Goal: Task Accomplishment & Management: Manage account settings

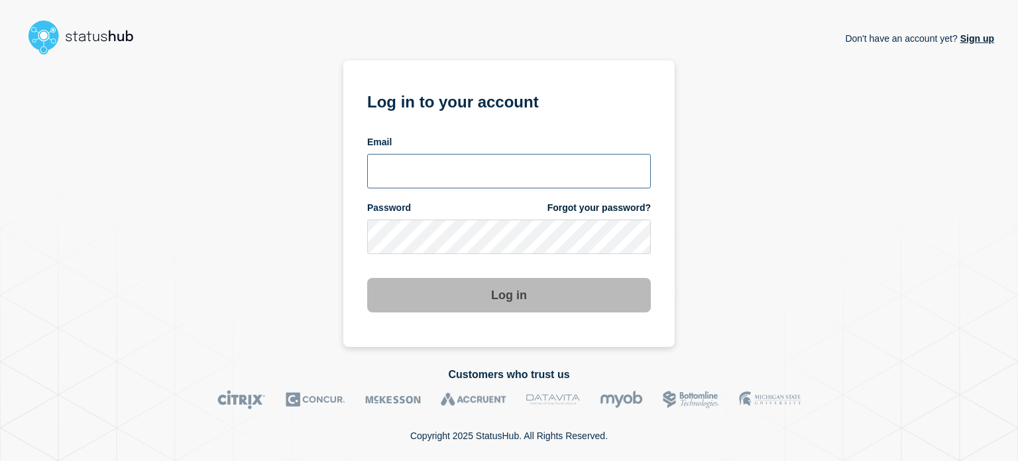
click at [393, 168] on input "email input" at bounding box center [509, 171] width 284 height 34
type input "[EMAIL_ADDRESS][DOMAIN_NAME]"
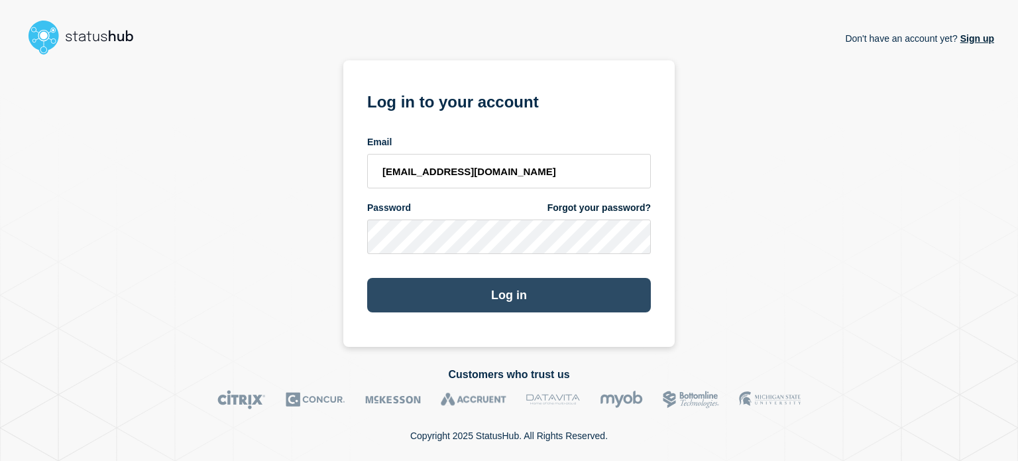
click at [401, 286] on button "Log in" at bounding box center [509, 295] width 284 height 34
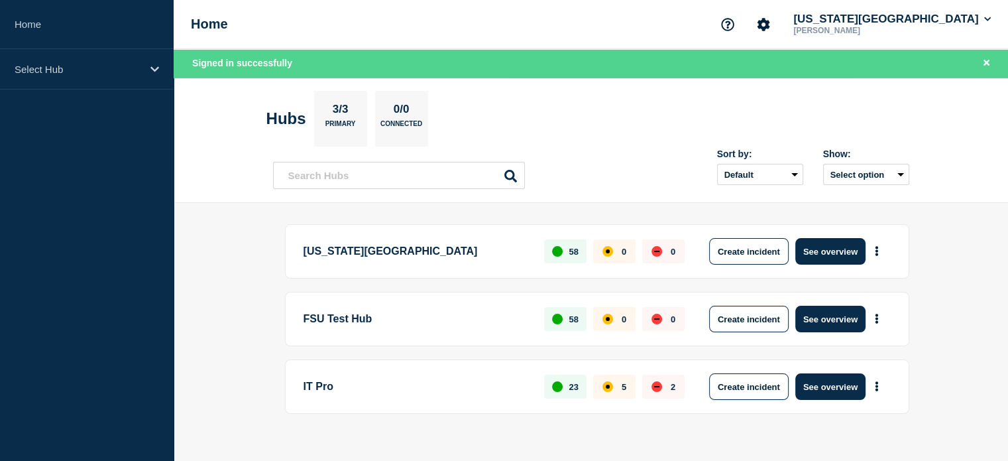
scroll to position [17, 0]
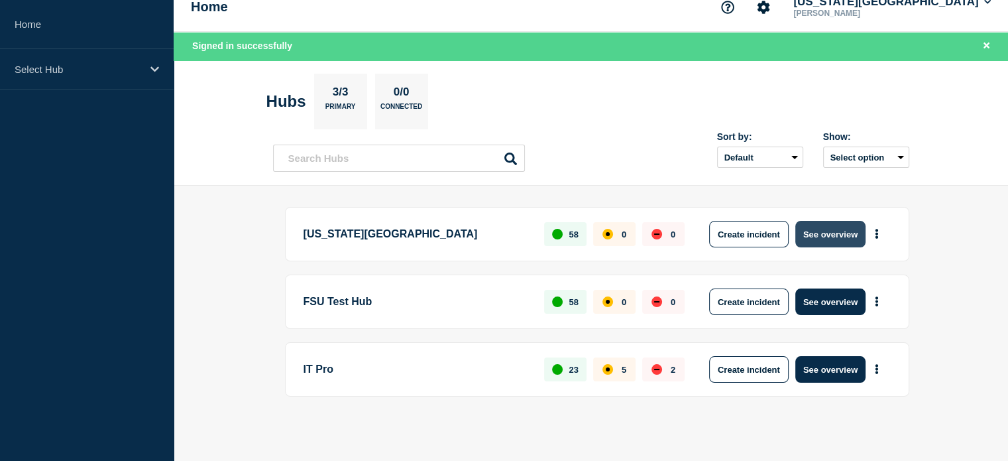
click at [829, 233] on button "See overview" at bounding box center [830, 234] width 70 height 27
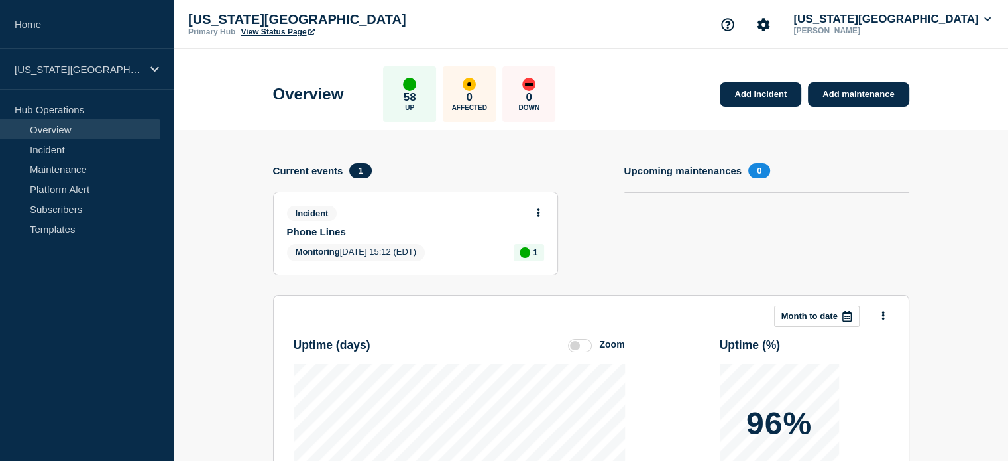
scroll to position [82, 0]
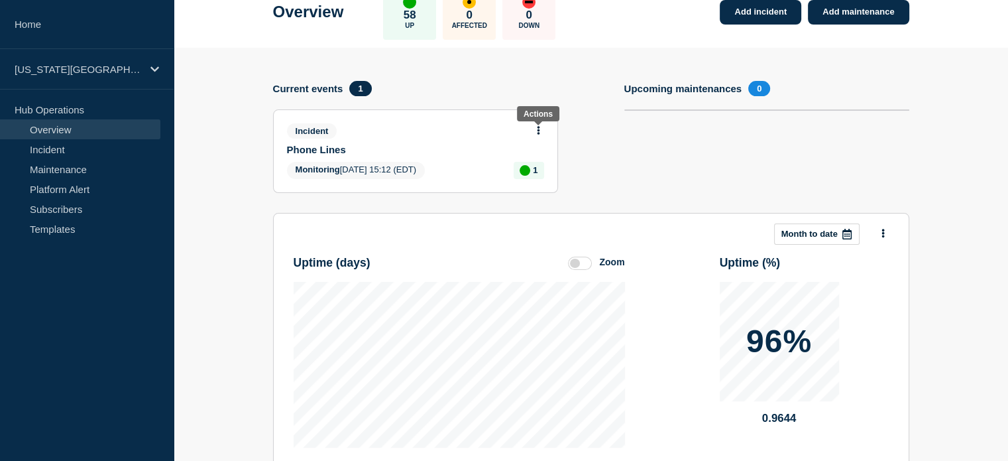
click at [538, 127] on icon at bounding box center [538, 130] width 3 height 9
click at [542, 180] on link "Update incident" at bounding box center [538, 179] width 64 height 11
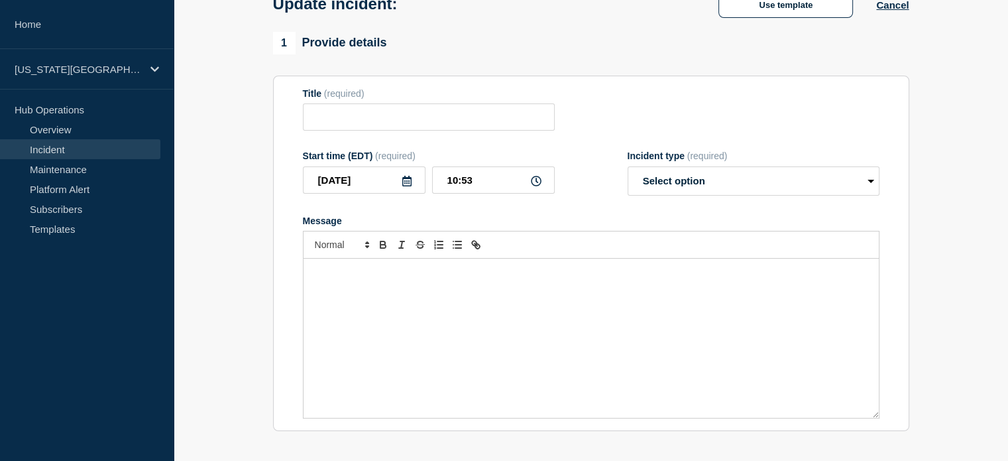
type input "Phone Lines"
click at [414, 278] on p "Message" at bounding box center [591, 272] width 555 height 12
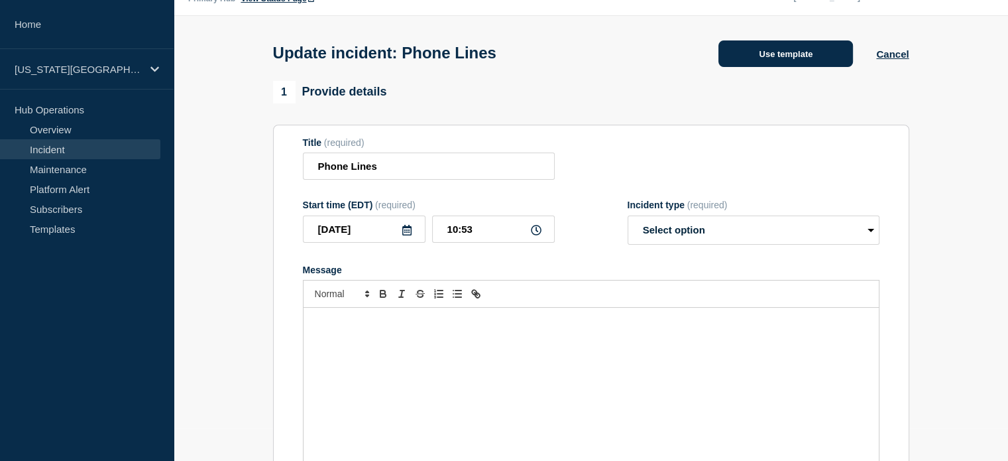
click at [750, 55] on button "Use template" at bounding box center [785, 53] width 135 height 27
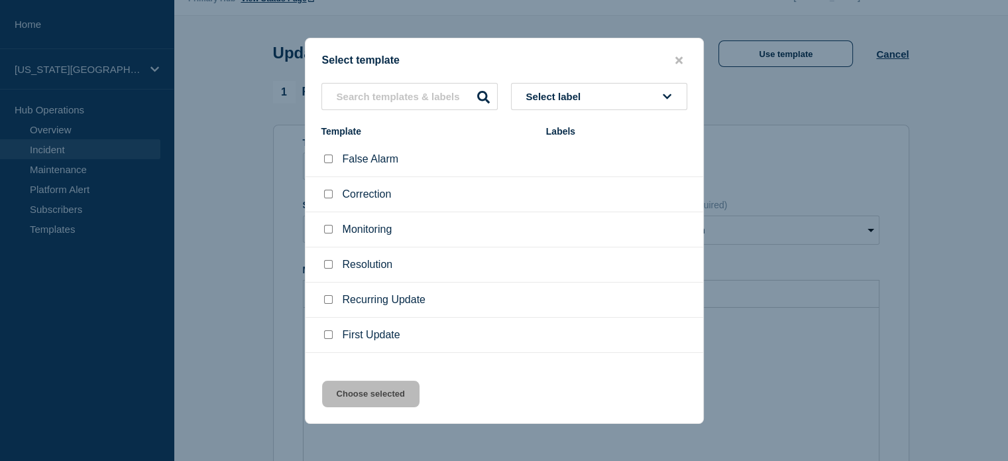
scroll to position [16, 0]
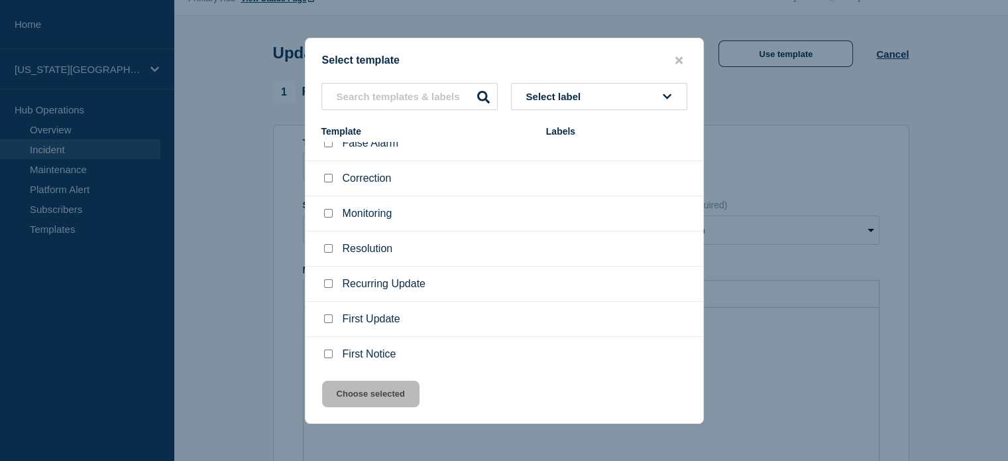
click at [330, 249] on input "Resolution checkbox" at bounding box center [328, 248] width 9 height 9
checkbox input "true"
click at [363, 393] on button "Choose selected" at bounding box center [370, 393] width 97 height 27
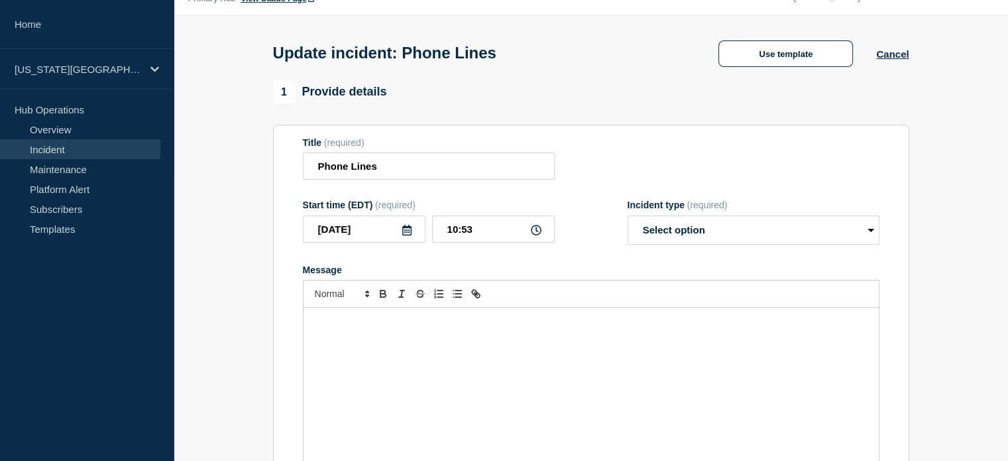
select select "resolved"
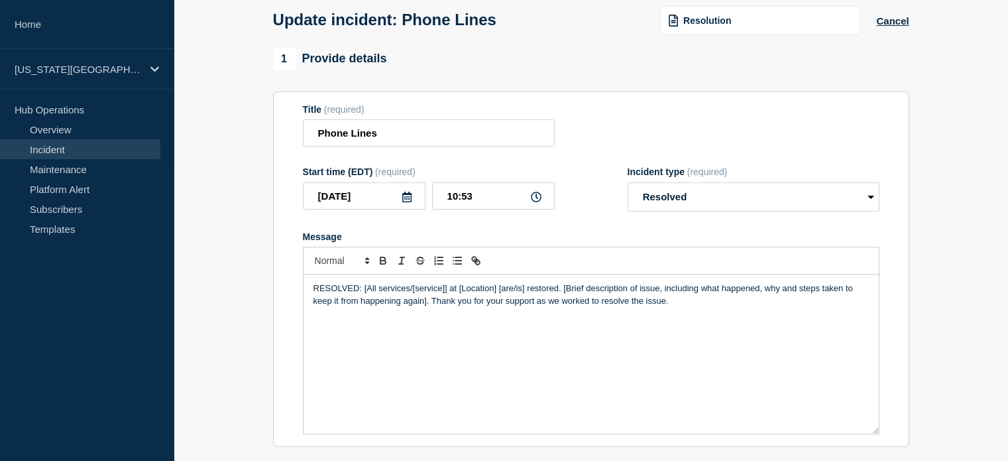
scroll to position [0, 0]
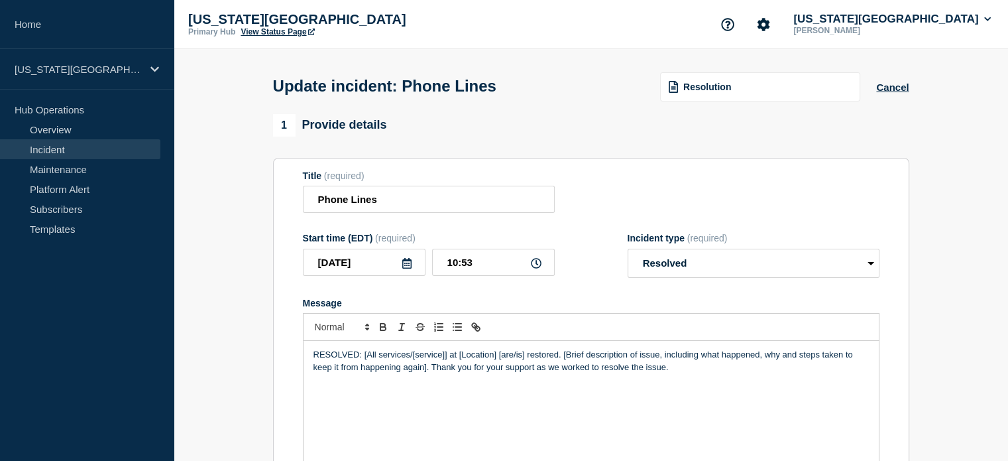
click at [262, 31] on link "View Status Page" at bounding box center [278, 31] width 74 height 9
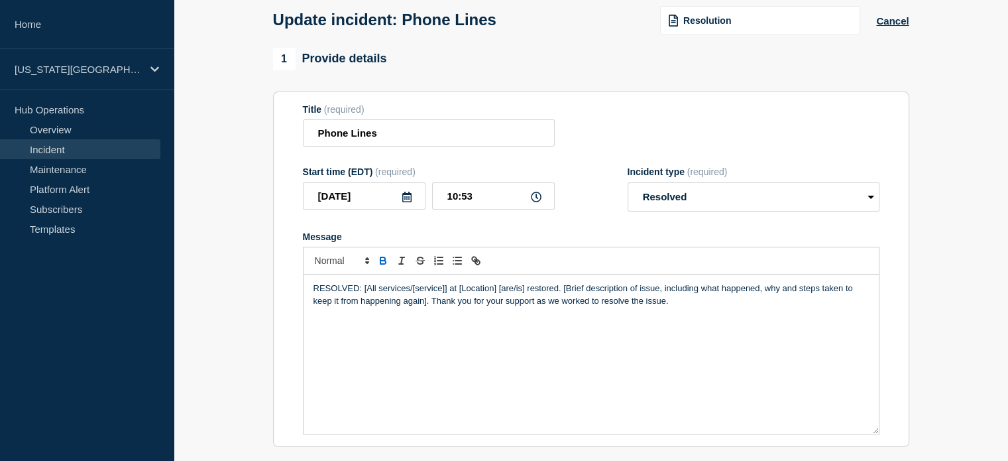
scroll to position [148, 0]
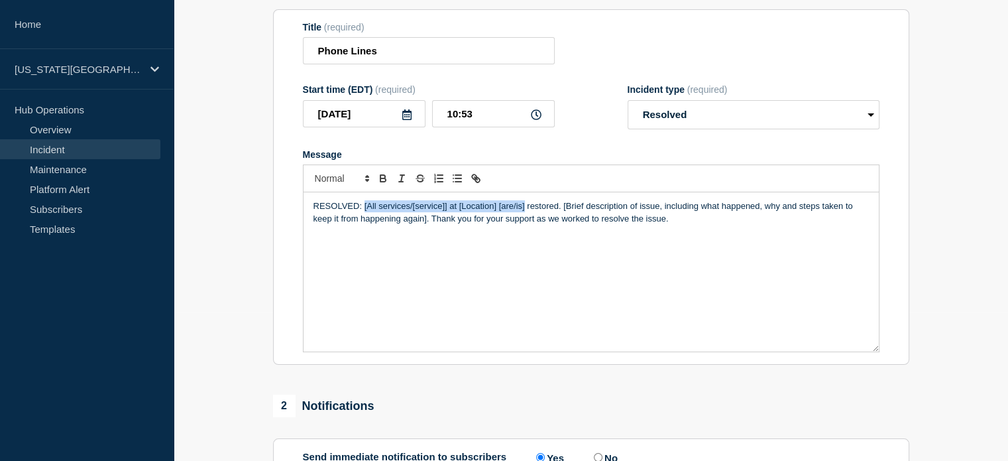
drag, startPoint x: 363, startPoint y: 209, endPoint x: 522, endPoint y: 208, distance: 159.1
click at [524, 207] on p "RESOLVED: [All services/[service]] at [Location] [are/is] restored. [Brief desc…" at bounding box center [591, 212] width 555 height 25
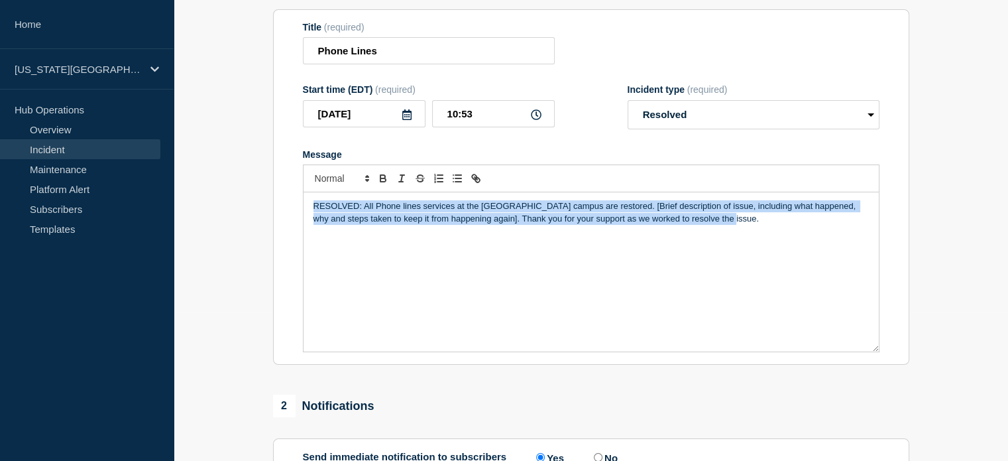
drag, startPoint x: 313, startPoint y: 209, endPoint x: 789, endPoint y: 238, distance: 477.4
click at [789, 238] on div "RESOLVED: All Phone lines services at the Panama City campus are restored. [Bri…" at bounding box center [591, 271] width 575 height 159
copy p "RESOLVED: All Phone lines services at the Panama City campus are restored. [Bri…"
drag, startPoint x: 672, startPoint y: 230, endPoint x: 643, endPoint y: 221, distance: 30.4
click at [671, 230] on div "RESOLVED: All Phone lines services at the Panama City campus are restored. [Bri…" at bounding box center [591, 271] width 575 height 159
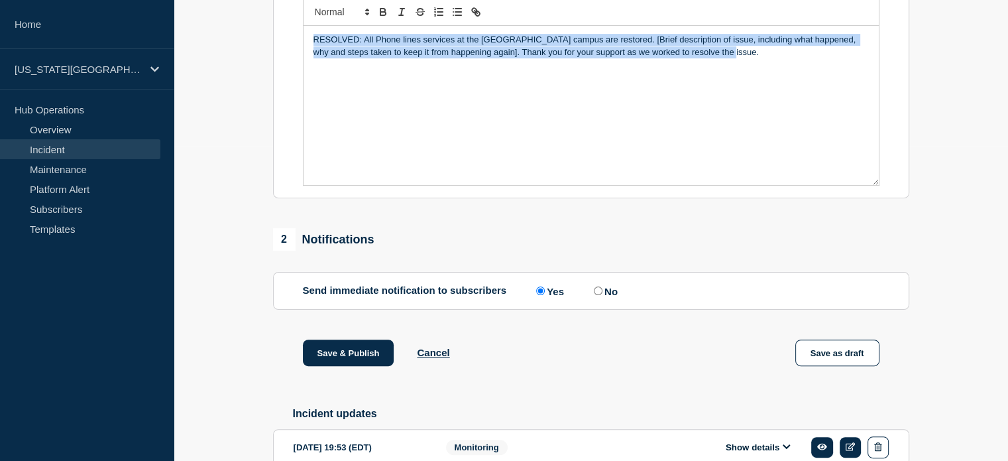
scroll to position [331, 0]
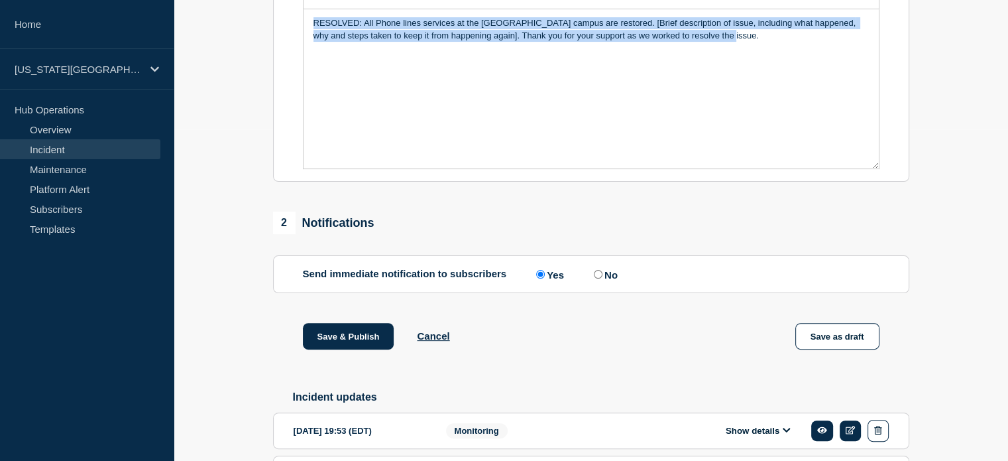
click at [400, 39] on p "RESOLVED: All Phone lines services at the Panama City campus are restored. [Bri…" at bounding box center [591, 29] width 555 height 25
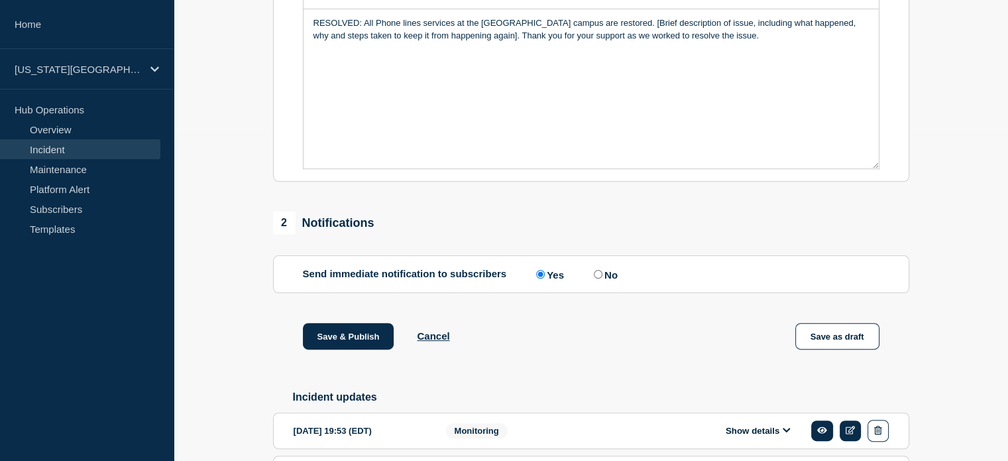
scroll to position [473, 0]
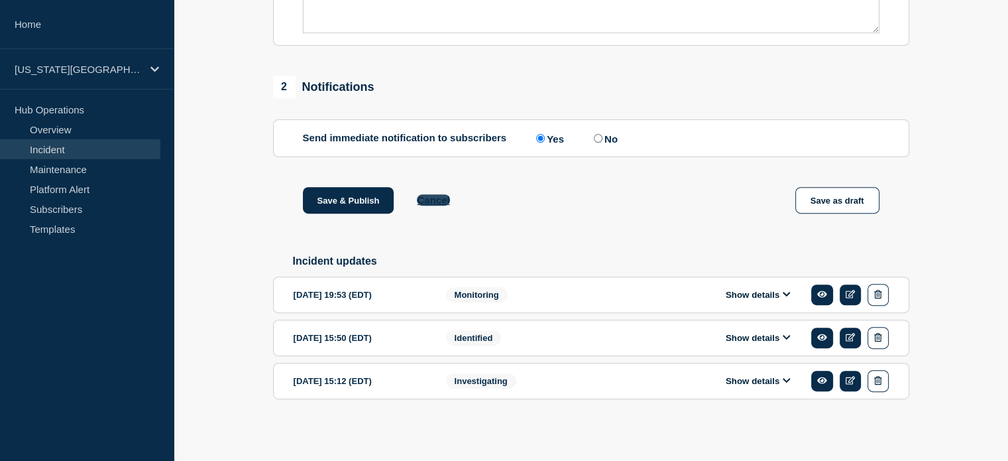
click at [432, 198] on button "Cancel" at bounding box center [433, 199] width 32 height 11
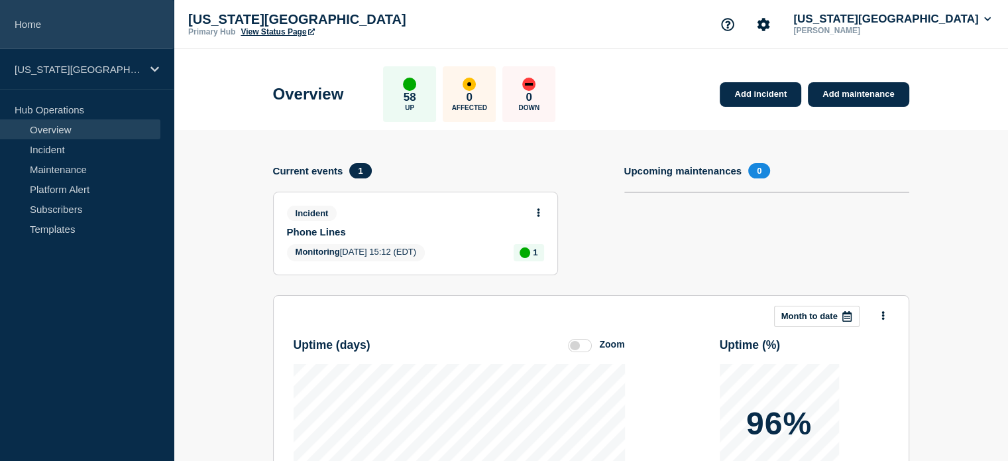
click at [36, 29] on link "Home" at bounding box center [87, 24] width 174 height 49
